Goal: Information Seeking & Learning: Compare options

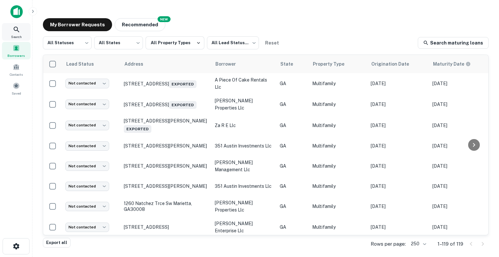
click at [20, 32] on icon at bounding box center [17, 30] width 8 height 8
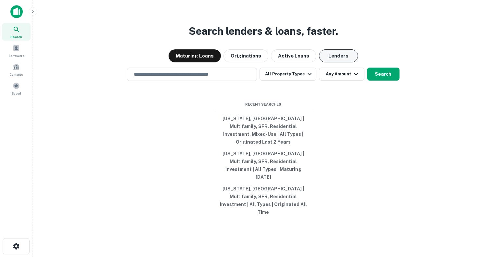
click at [332, 62] on button "Lenders" at bounding box center [338, 55] width 39 height 13
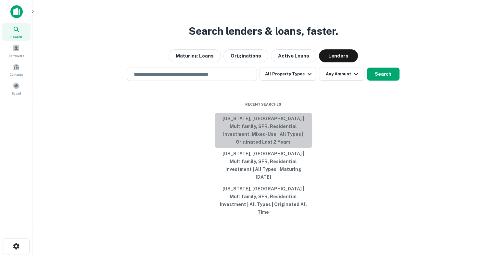
click at [257, 143] on button "[US_STATE], [GEOGRAPHIC_DATA] | Multifamily, SFR, Residential Investment, Mixed…" at bounding box center [263, 130] width 97 height 35
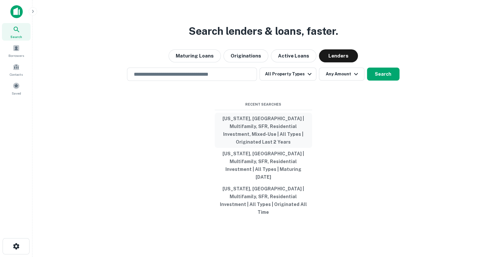
type input "**********"
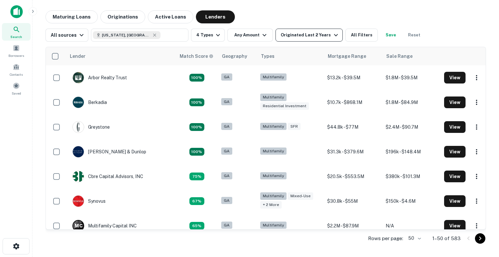
click at [324, 32] on div "Originated Last 2 Years" at bounding box center [310, 35] width 59 height 8
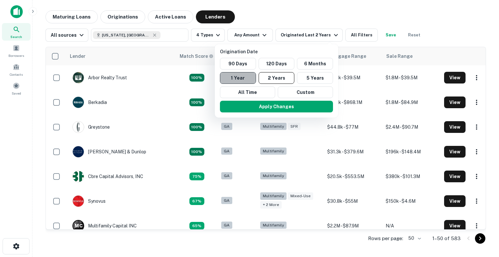
click at [246, 80] on button "1 Year" at bounding box center [238, 78] width 36 height 12
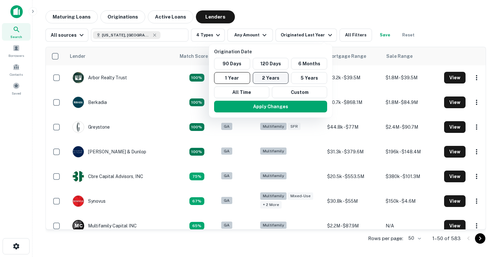
click at [266, 77] on button "2 Years" at bounding box center [271, 78] width 36 height 12
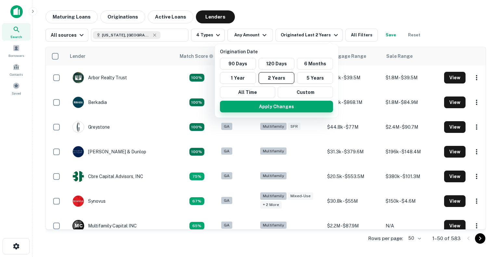
click at [268, 104] on button "Apply Changes" at bounding box center [276, 107] width 113 height 12
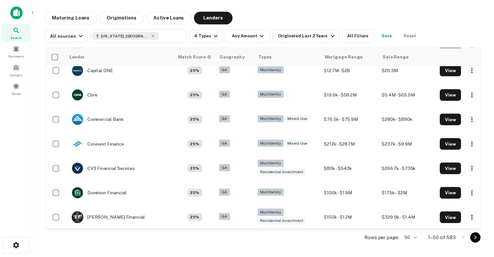
scroll to position [679, 0]
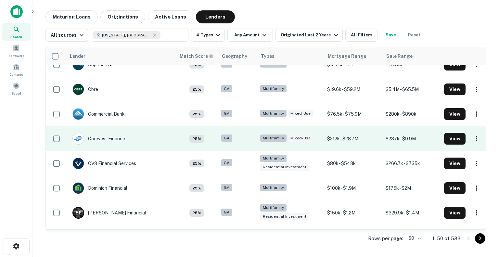
click at [114, 137] on div "Corevest Finance" at bounding box center [98, 139] width 53 height 12
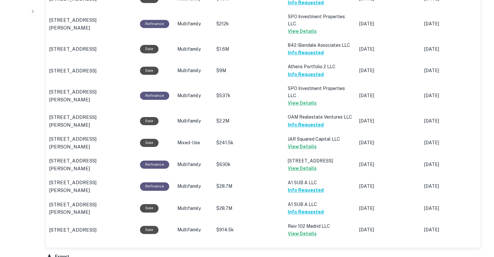
scroll to position [508, 0]
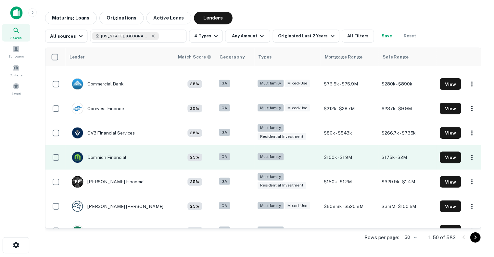
scroll to position [716, 0]
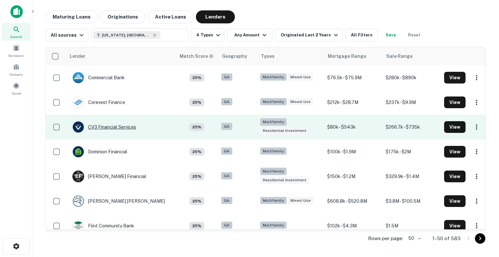
click at [104, 125] on div "CV3 Financial Services" at bounding box center [104, 127] width 64 height 12
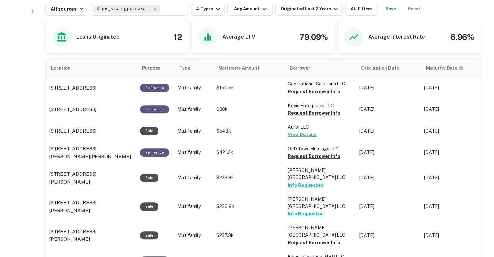
scroll to position [270, 0]
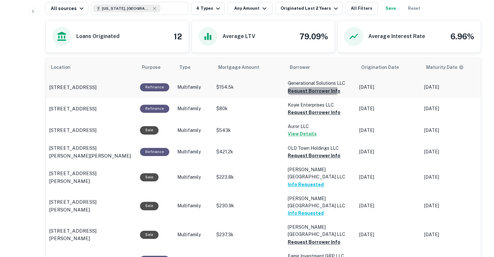
click at [310, 89] on button "Request Borrower Info" at bounding box center [314, 91] width 53 height 8
click at [301, 95] on button "Request Borrower Info" at bounding box center [303, 91] width 31 height 8
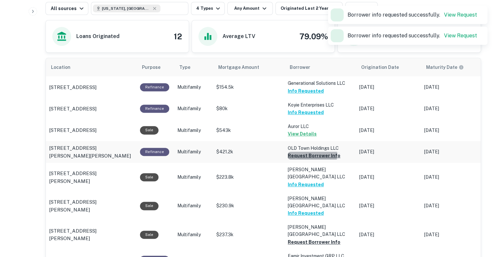
click at [304, 154] on button "Request Borrower Info" at bounding box center [314, 156] width 53 height 8
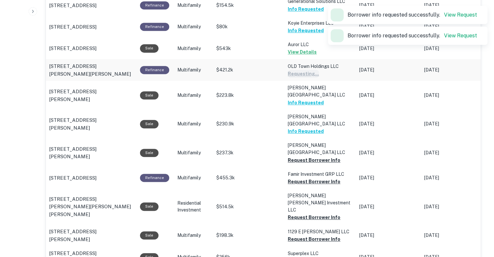
scroll to position [352, 0]
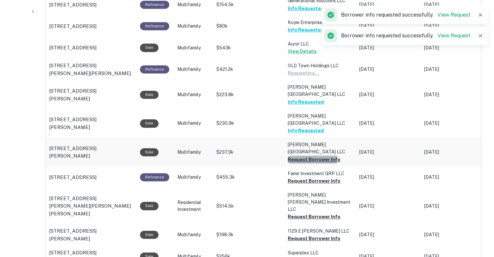
click at [303, 77] on button "Request Borrower Info" at bounding box center [303, 73] width 31 height 8
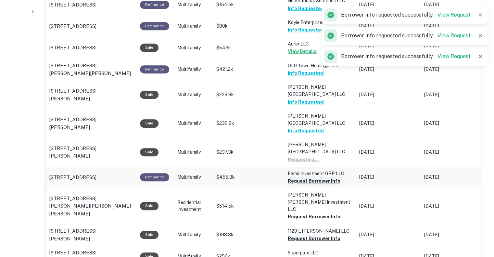
click at [297, 163] on button "Request Borrower Info" at bounding box center [303, 160] width 31 height 8
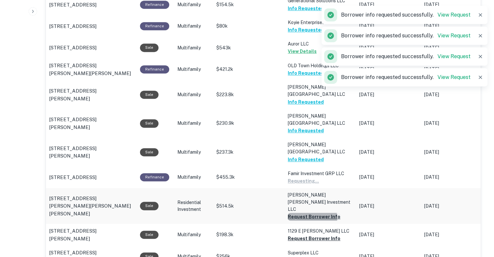
click at [303, 185] on button "Request Borrower Info" at bounding box center [303, 181] width 31 height 8
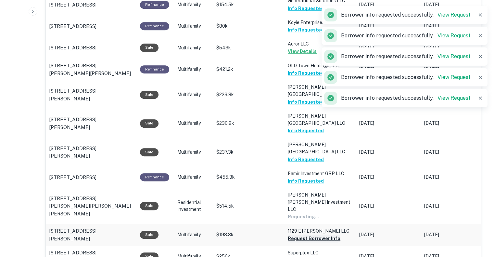
click at [298, 220] on button "Request Borrower Info" at bounding box center [303, 217] width 31 height 8
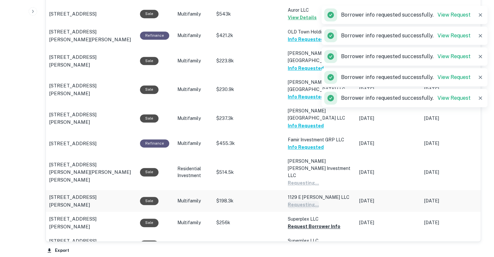
scroll to position [410, 0]
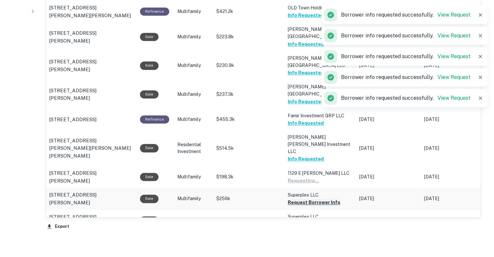
click at [303, 184] on button "Request Borrower Info" at bounding box center [303, 181] width 31 height 8
click at [303, 206] on button "Request Borrower Info" at bounding box center [303, 202] width 31 height 8
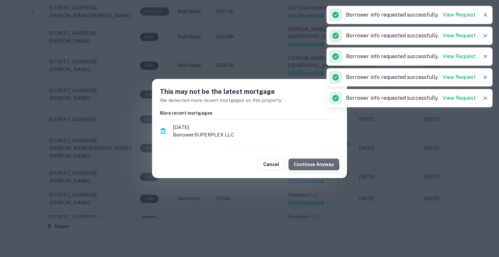
click at [314, 158] on button "Continue Anyway" at bounding box center [313, 164] width 51 height 12
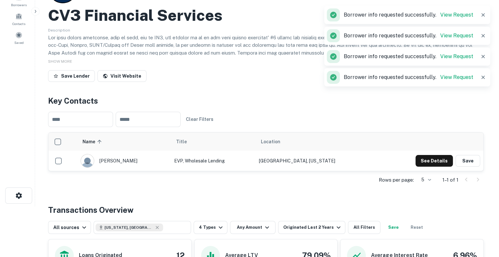
scroll to position [0, 0]
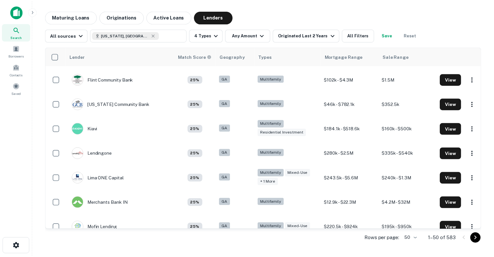
scroll to position [862, 0]
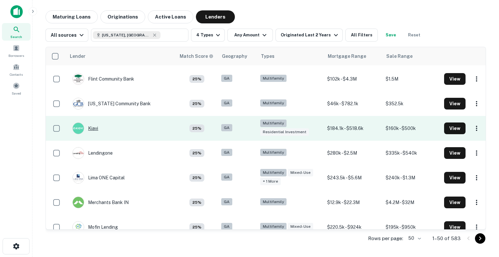
click at [95, 126] on div "Kiavi" at bounding box center [85, 128] width 26 height 12
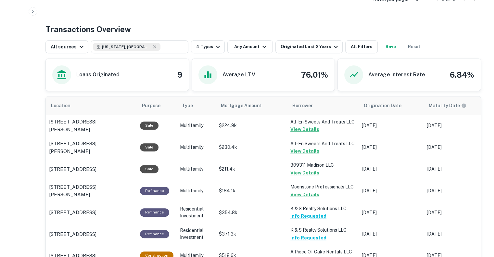
scroll to position [311, 0]
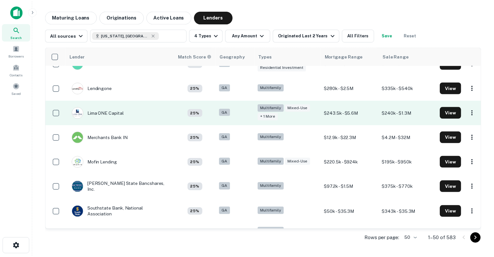
scroll to position [905, 0]
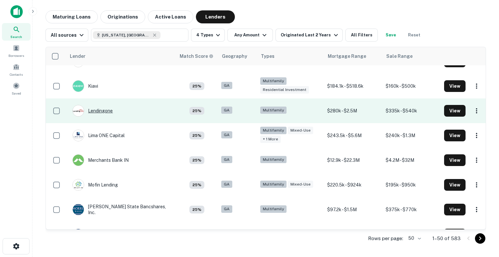
click at [99, 108] on div "Lendingone" at bounding box center [92, 111] width 40 height 12
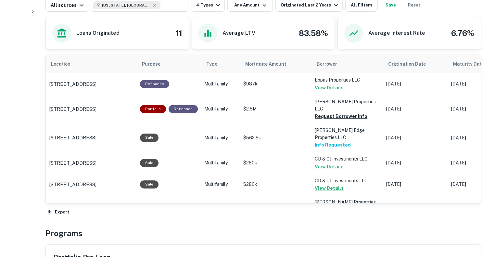
scroll to position [274, 0]
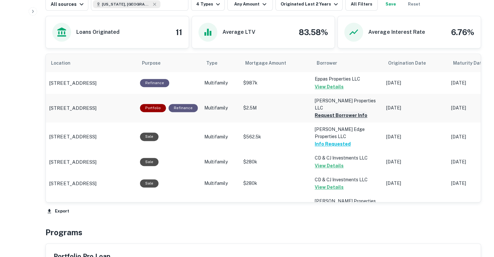
click at [327, 111] on button "Request Borrower Info" at bounding box center [341, 115] width 53 height 8
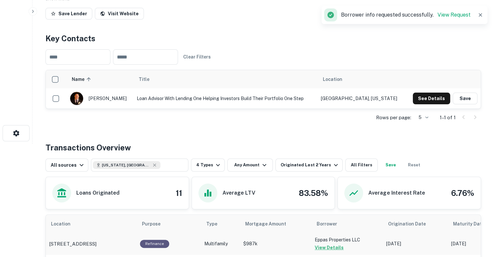
scroll to position [90, 0]
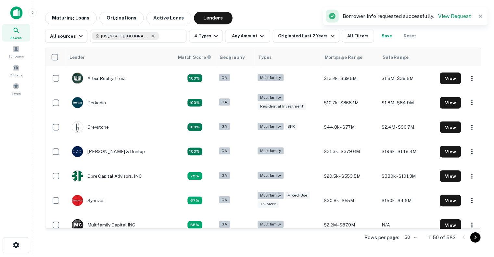
scroll to position [905, 0]
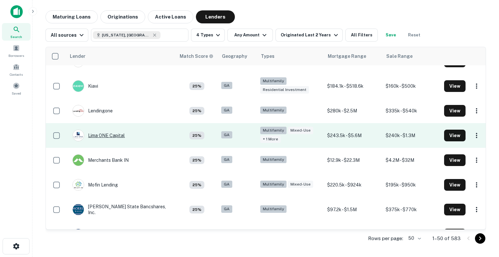
click at [103, 136] on div "Lima ONE Capital" at bounding box center [98, 136] width 52 height 12
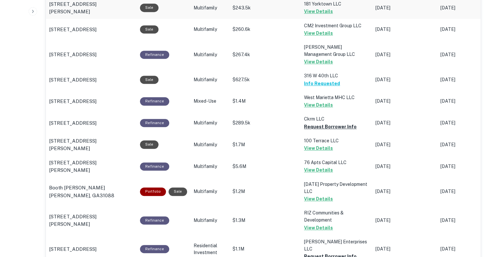
scroll to position [433, 0]
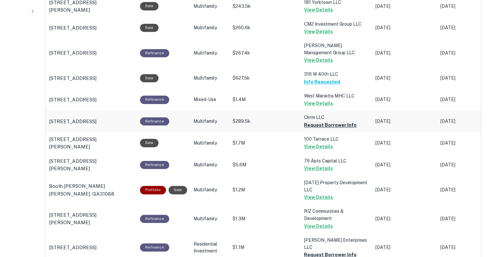
click at [313, 124] on button "Request Borrower Info" at bounding box center [330, 125] width 53 height 8
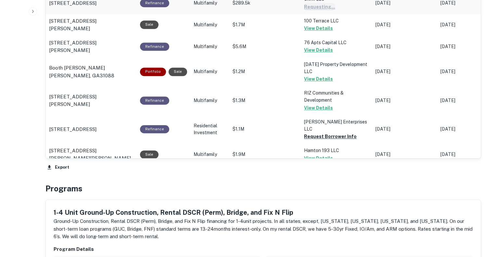
scroll to position [554, 0]
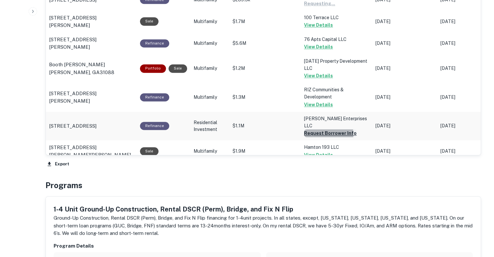
click at [321, 7] on button "Request Borrower Info" at bounding box center [319, 4] width 31 height 8
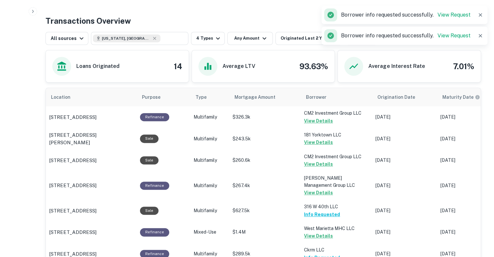
scroll to position [297, 0]
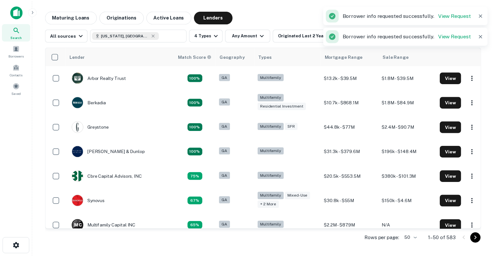
scroll to position [905, 0]
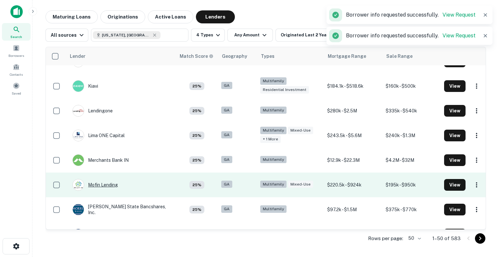
click at [101, 183] on div "Mofin Lending" at bounding box center [94, 185] width 45 height 12
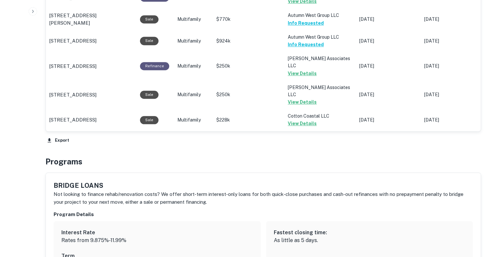
scroll to position [586, 0]
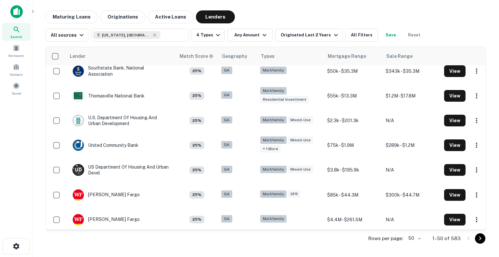
scroll to position [1070, 0]
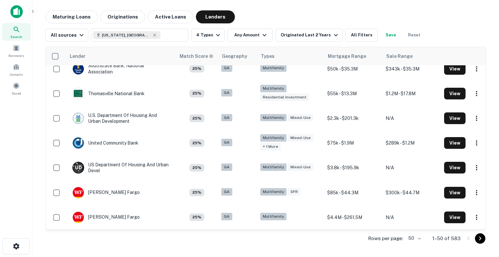
click at [482, 238] on icon "Go to next page" at bounding box center [480, 238] width 8 height 8
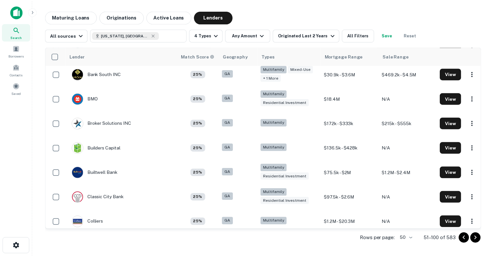
scroll to position [62, 0]
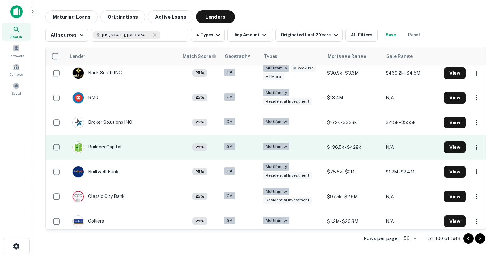
click at [112, 145] on div "Builders Capital" at bounding box center [96, 147] width 49 height 12
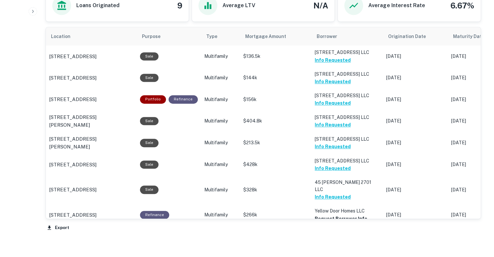
scroll to position [321, 0]
click at [352, 214] on button "Request Borrower Info" at bounding box center [341, 218] width 53 height 8
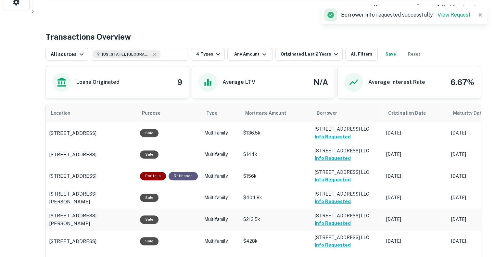
scroll to position [244, 0]
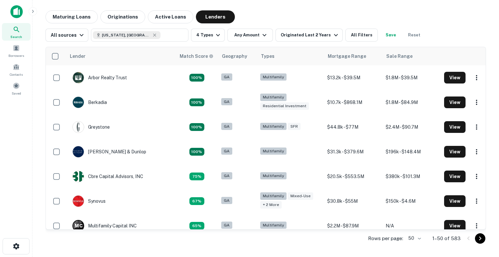
click at [481, 237] on icon "Go to next page" at bounding box center [480, 238] width 8 height 8
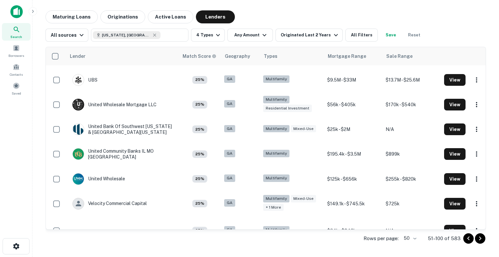
scroll to position [1090, 0]
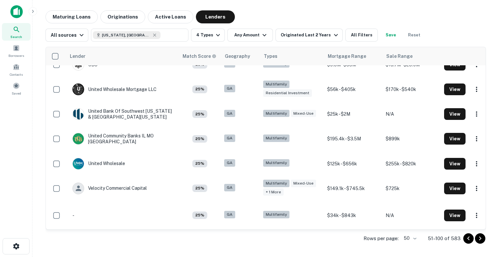
click at [478, 237] on icon "Go to next page" at bounding box center [480, 238] width 8 height 8
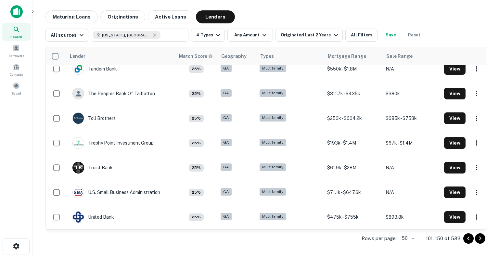
scroll to position [1086, 0]
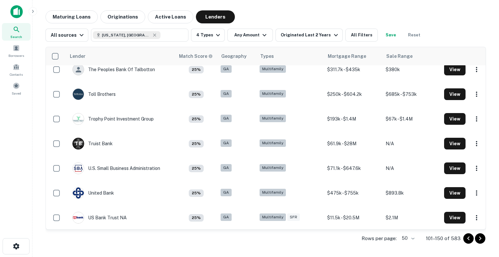
click at [479, 237] on icon "Go to next page" at bounding box center [480, 238] width 8 height 8
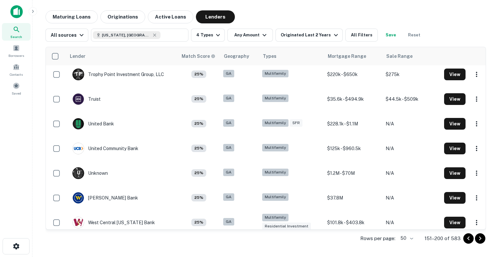
scroll to position [1078, 0]
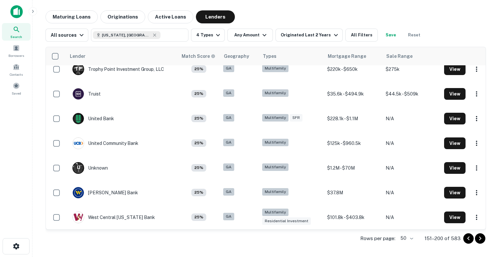
click at [478, 237] on icon "Go to next page" at bounding box center [480, 238] width 8 height 8
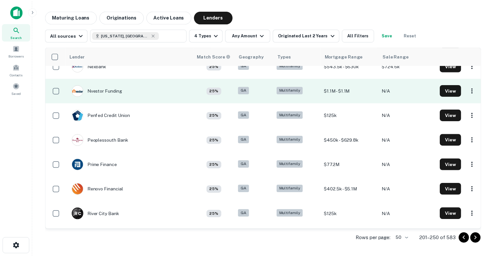
scroll to position [852, 0]
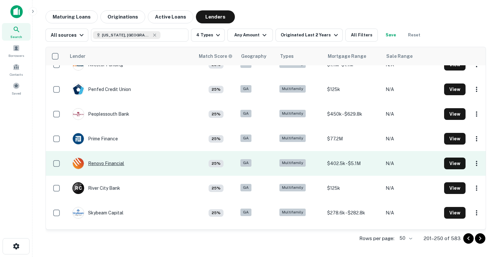
click at [100, 162] on div "Renovo Financial" at bounding box center [98, 163] width 52 height 12
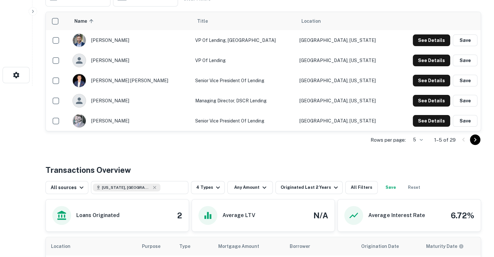
scroll to position [296, 0]
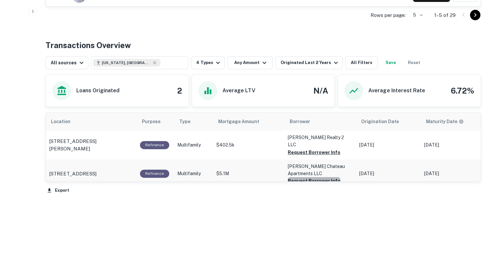
click at [316, 156] on button "Request Borrower Info" at bounding box center [314, 152] width 53 height 8
click at [309, 148] on button "Request Borrower Info" at bounding box center [314, 152] width 53 height 8
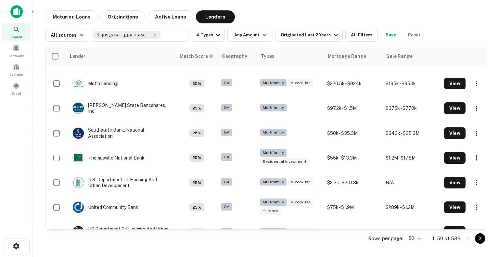
scroll to position [1004, 0]
